Goal: Task Accomplishment & Management: Manage account settings

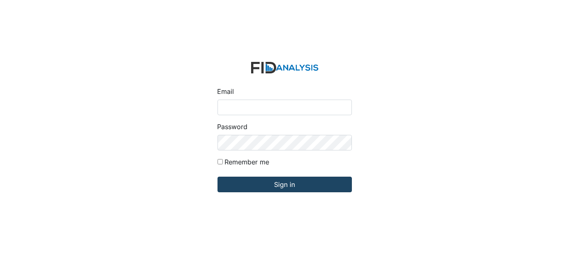
type input "[EMAIL_ADDRESS][DOMAIN_NAME]"
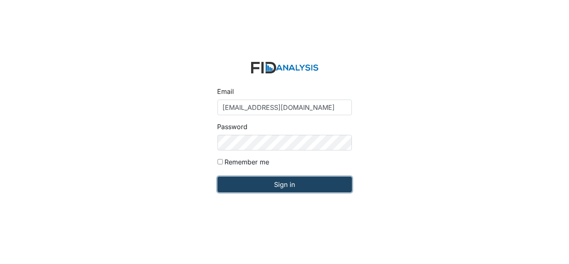
click at [294, 180] on input "Sign in" at bounding box center [284, 184] width 134 height 16
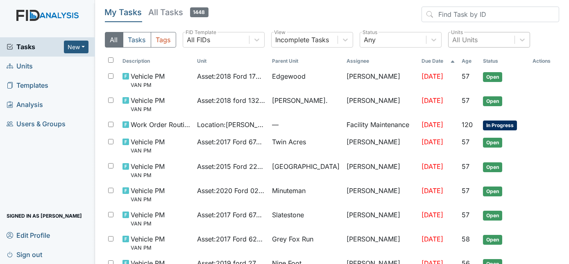
click at [463, 41] on div "All Units" at bounding box center [464, 40] width 25 height 10
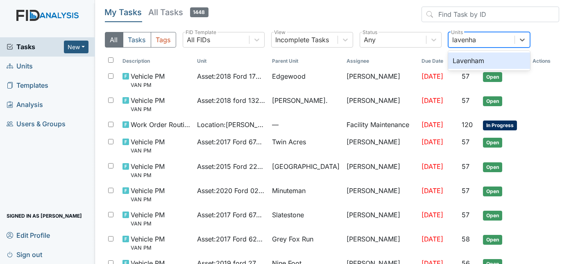
type input "lavenham"
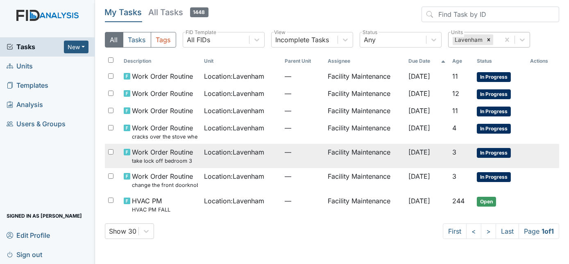
click at [328, 154] on td "Facility Maintenance" at bounding box center [364, 156] width 81 height 24
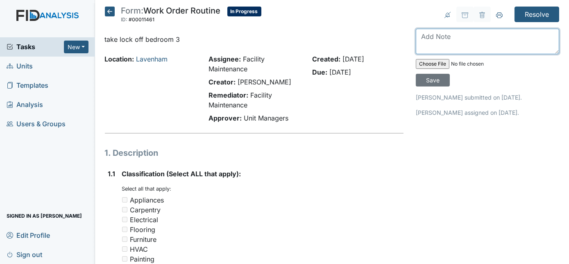
click at [428, 39] on textarea at bounding box center [487, 41] width 143 height 25
type textarea "locks removed"
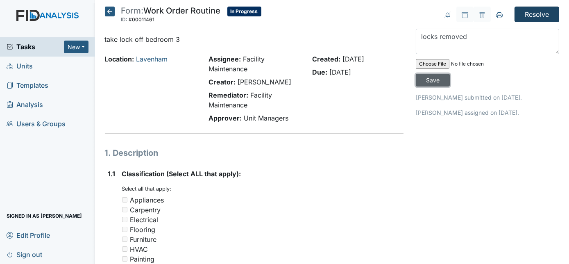
drag, startPoint x: 529, startPoint y: 62, endPoint x: 520, endPoint y: 14, distance: 49.1
click at [520, 14] on input "Resolve" at bounding box center [536, 15] width 45 height 16
click at [450, 74] on input "Save" at bounding box center [433, 80] width 34 height 13
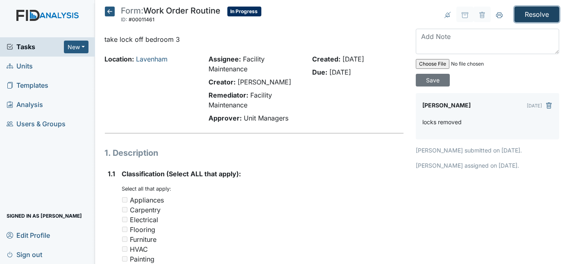
click at [533, 14] on input "Resolve" at bounding box center [536, 15] width 45 height 16
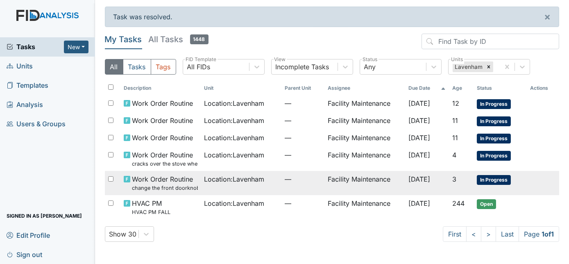
click at [324, 183] on td "Facility Maintenance" at bounding box center [364, 183] width 81 height 24
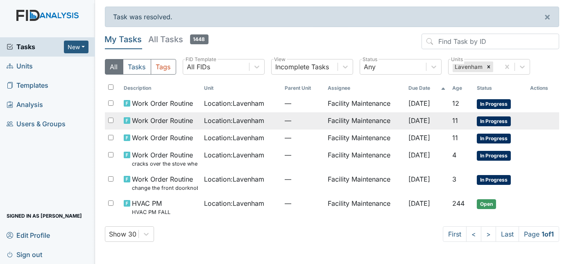
click at [344, 119] on td "Facility Maintenance" at bounding box center [364, 120] width 81 height 17
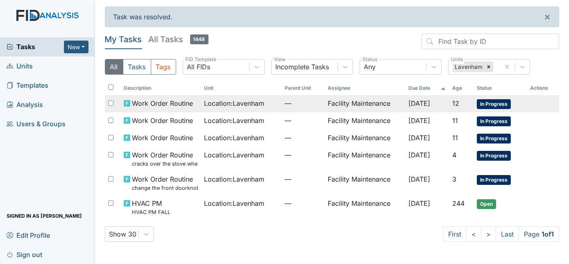
click at [335, 103] on td "Facility Maintenance" at bounding box center [364, 103] width 81 height 17
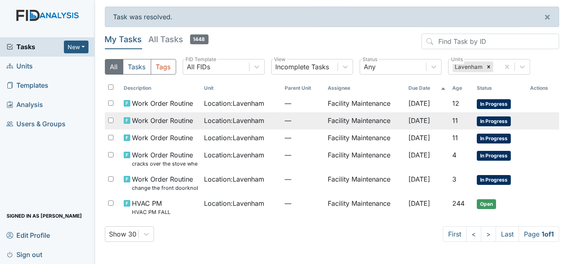
click at [248, 120] on span "Location : Lavenham" at bounding box center [234, 120] width 60 height 10
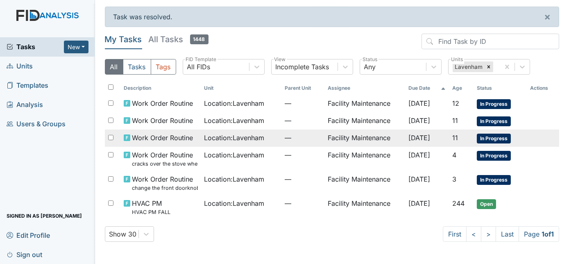
click at [249, 140] on span "Location : Lavenham" at bounding box center [234, 138] width 60 height 10
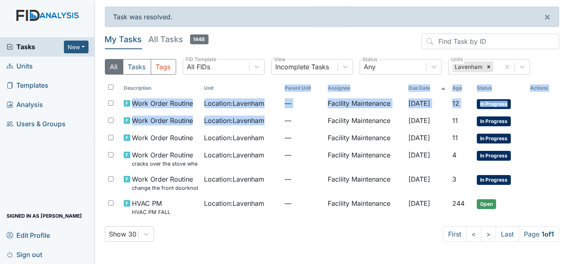
drag, startPoint x: 269, startPoint y: 119, endPoint x: 268, endPoint y: 90, distance: 28.3
click at [268, 90] on table "Description Unit Parent Unit Assignee Due Date Age Status Actions Work Order Ro…" at bounding box center [332, 150] width 455 height 138
drag, startPoint x: 268, startPoint y: 90, endPoint x: 248, endPoint y: 88, distance: 19.8
click at [248, 88] on th "Unit" at bounding box center [241, 88] width 81 height 14
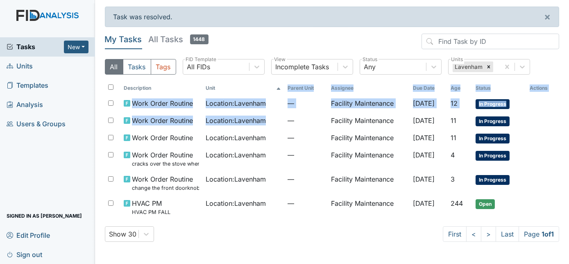
click at [248, 88] on th "Unit" at bounding box center [243, 88] width 82 height 14
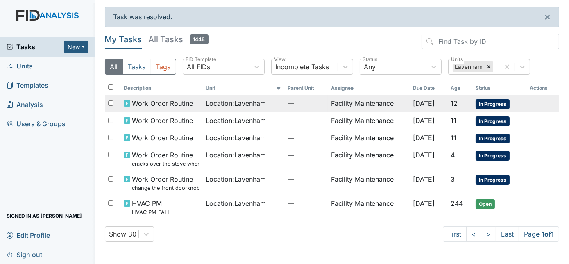
click at [248, 102] on span "Location : Lavenham" at bounding box center [236, 103] width 60 height 10
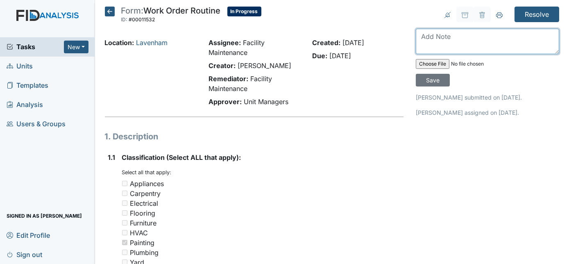
click at [441, 34] on textarea at bounding box center [487, 41] width 143 height 25
type textarea "door has been painted"
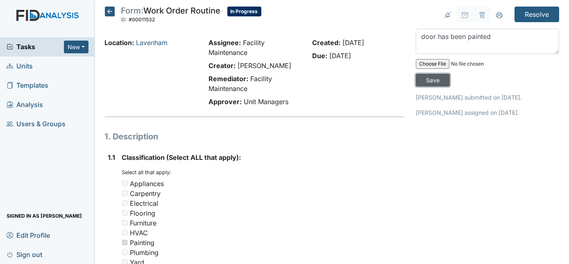
click at [450, 74] on input "Save" at bounding box center [433, 80] width 34 height 13
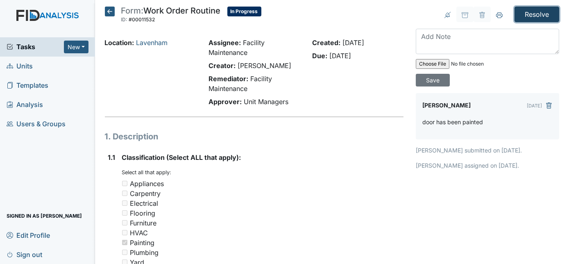
click at [537, 9] on input "Resolve" at bounding box center [536, 15] width 45 height 16
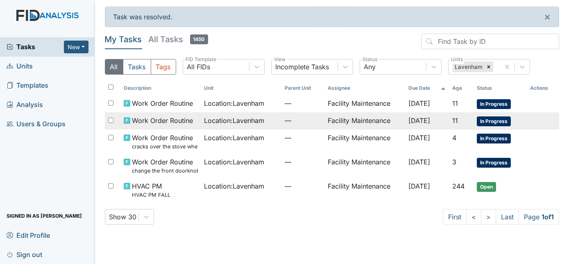
click at [362, 120] on td "Facility Maintenance" at bounding box center [364, 120] width 81 height 17
click at [285, 119] on span "—" at bounding box center [303, 120] width 36 height 10
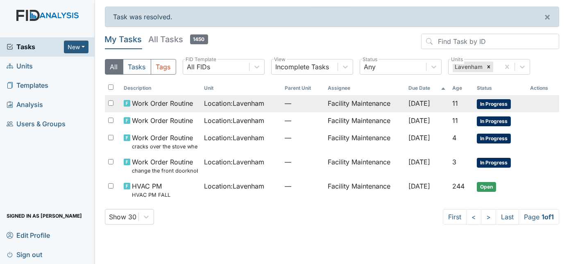
click at [281, 106] on td "—" at bounding box center [302, 103] width 43 height 17
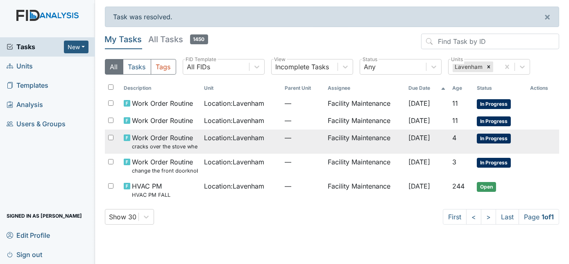
click at [269, 144] on td "Location : Lavenham" at bounding box center [241, 141] width 81 height 24
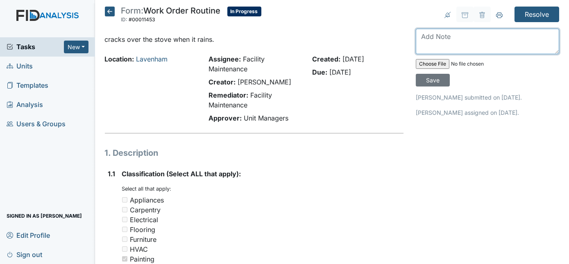
click at [457, 36] on textarea at bounding box center [487, 41] width 143 height 25
type textarea "repaired"
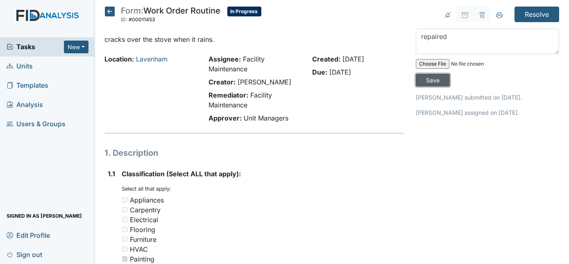
click at [450, 74] on input "Save" at bounding box center [433, 80] width 34 height 13
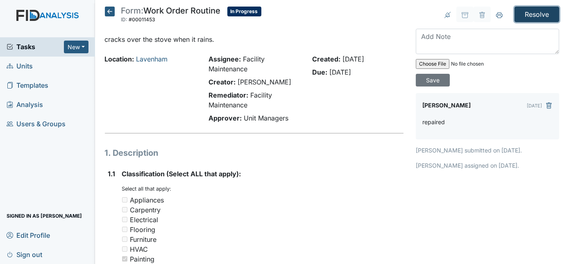
click at [528, 18] on input "Resolve" at bounding box center [536, 15] width 45 height 16
